Goal: Information Seeking & Learning: Learn about a topic

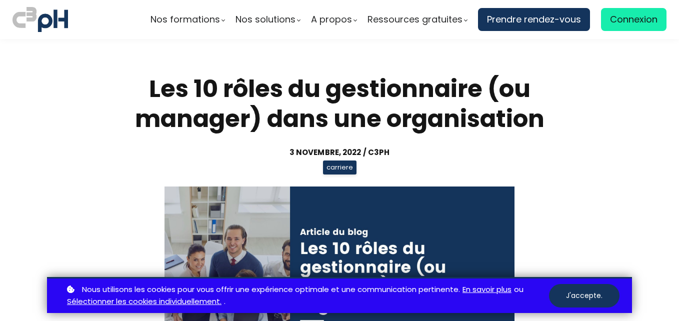
click at [40, 214] on section "Les 10 rôles du gestionnaire (ou manager) dans une organisation [DATE] / C3pH c…" at bounding box center [339, 232] width 679 height 386
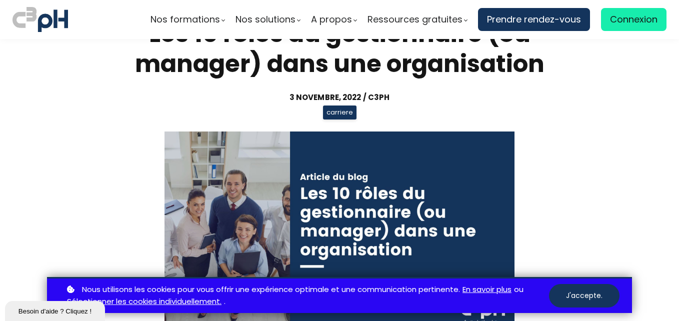
click at [44, 156] on section "Les 10 rôles du gestionnaire (ou manager) dans une organisation 3 novembre, 202…" at bounding box center [339, 177] width 679 height 386
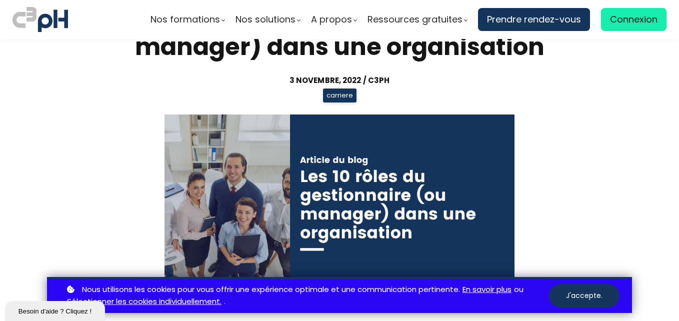
scroll to position [79, 0]
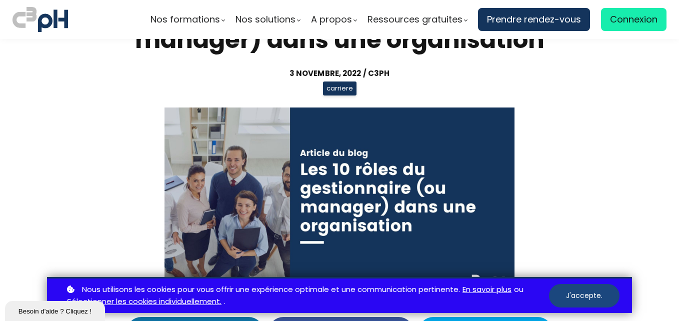
click at [592, 290] on button "J'accepte." at bounding box center [584, 295] width 70 height 23
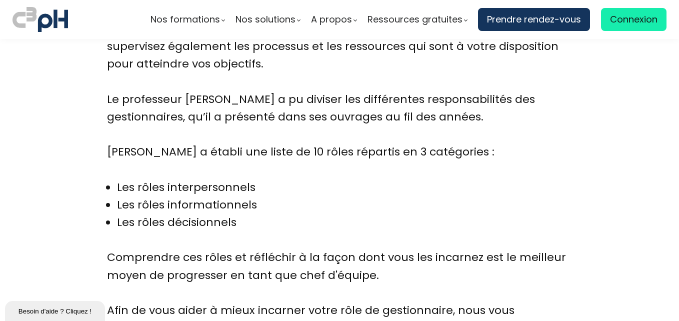
scroll to position [550, 0]
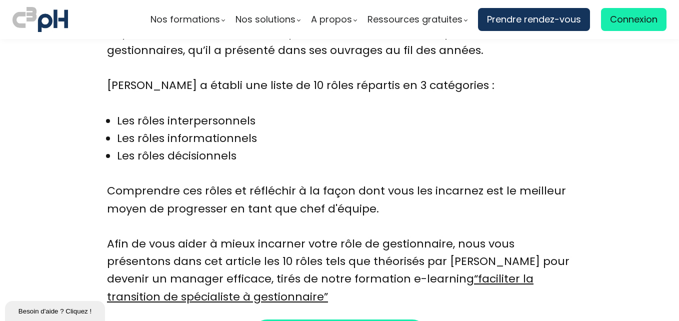
scroll to position [615, 0]
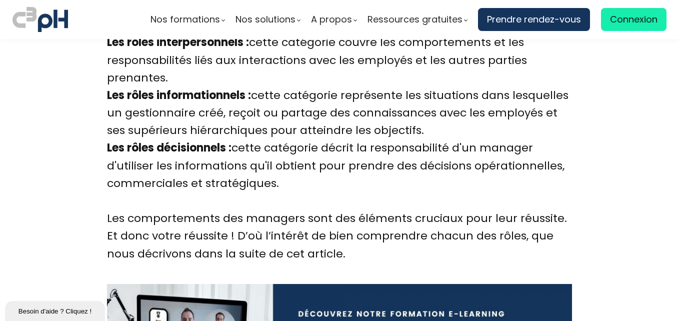
scroll to position [1196, 0]
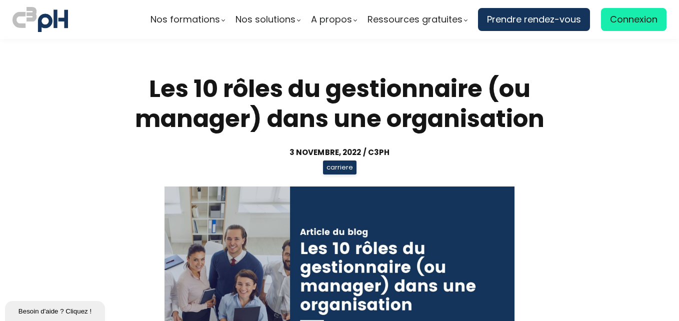
scroll to position [1196, 0]
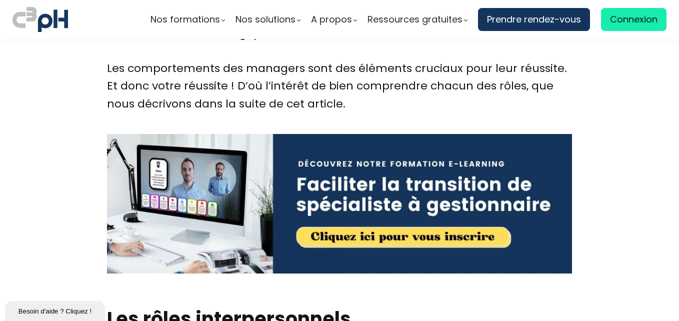
scroll to position [1349, 0]
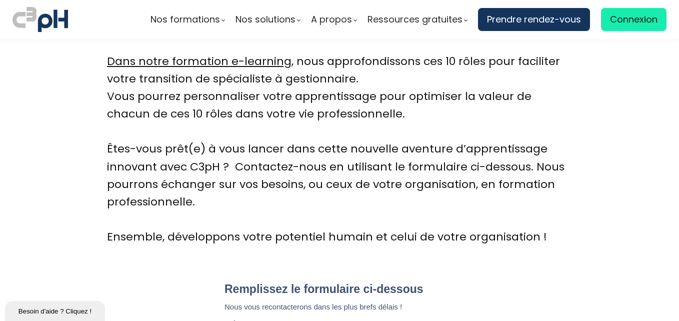
scroll to position [3251, 0]
